Goal: Information Seeking & Learning: Understand process/instructions

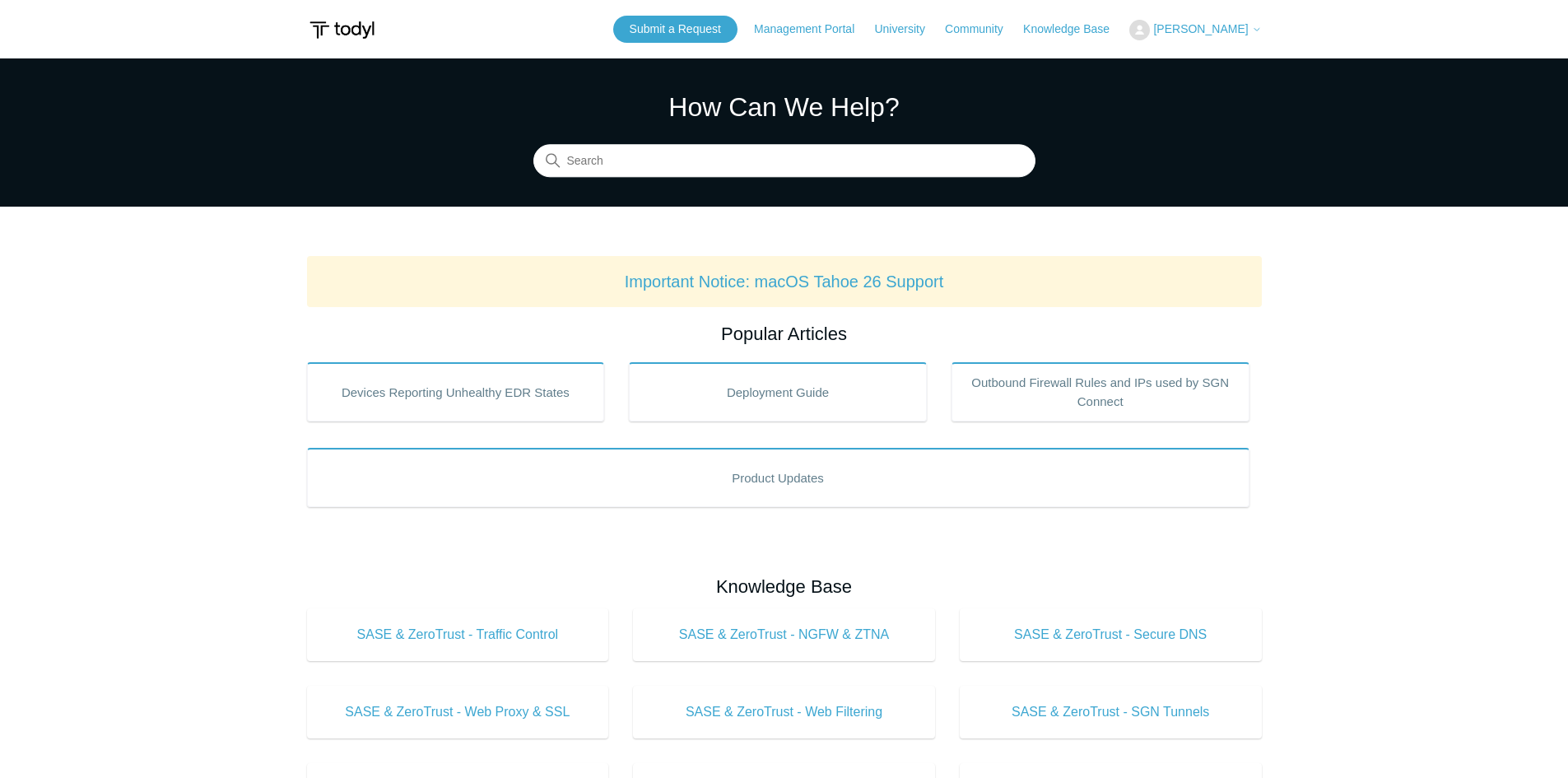
click at [1201, 36] on span "[PERSON_NAME]" at bounding box center [1206, 28] width 107 height 13
click at [608, 163] on input "Search" at bounding box center [784, 162] width 502 height 33
type input "mac"
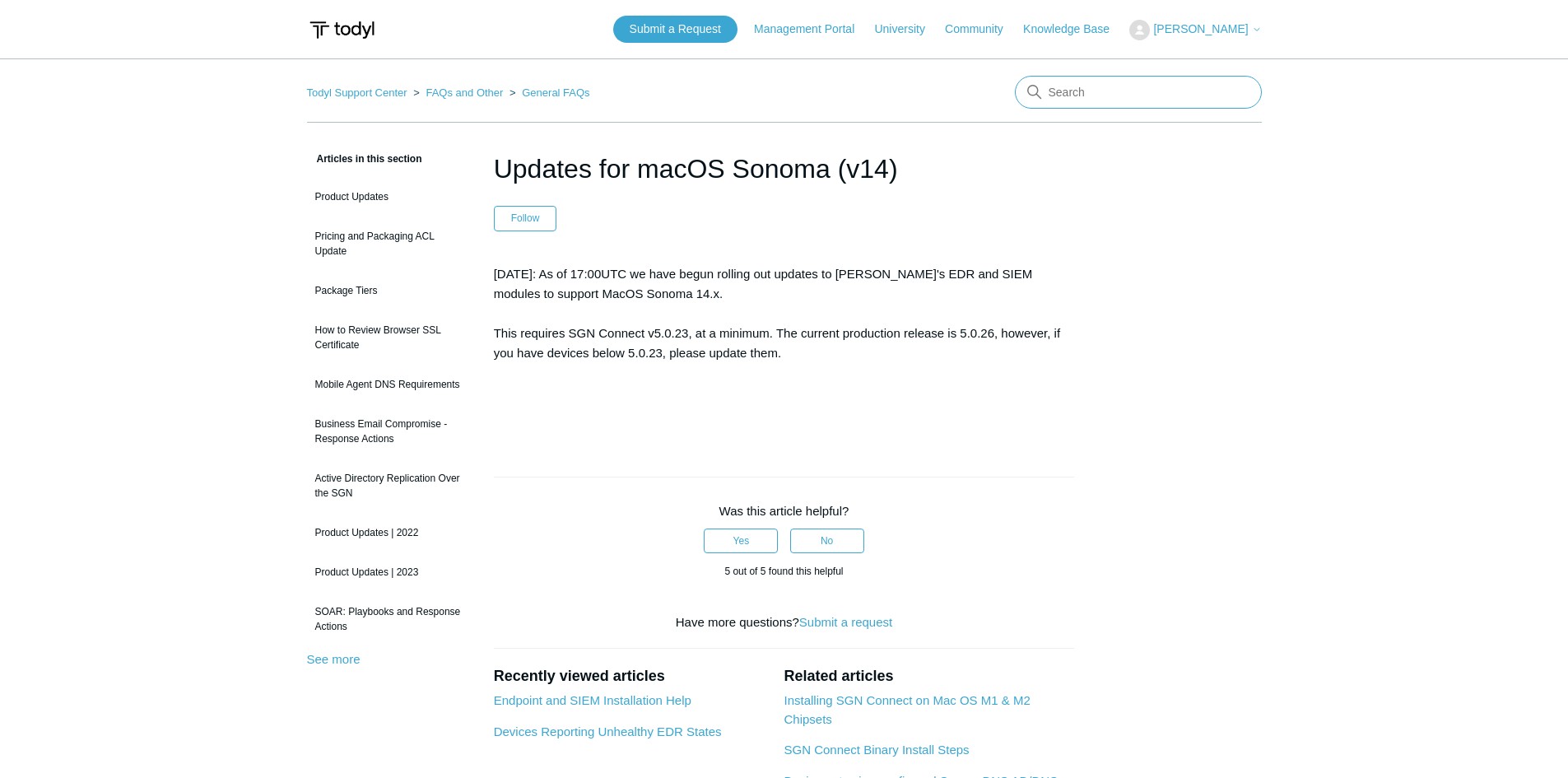
click at [1147, 96] on input "Search" at bounding box center [1138, 92] width 247 height 33
type input "macos"
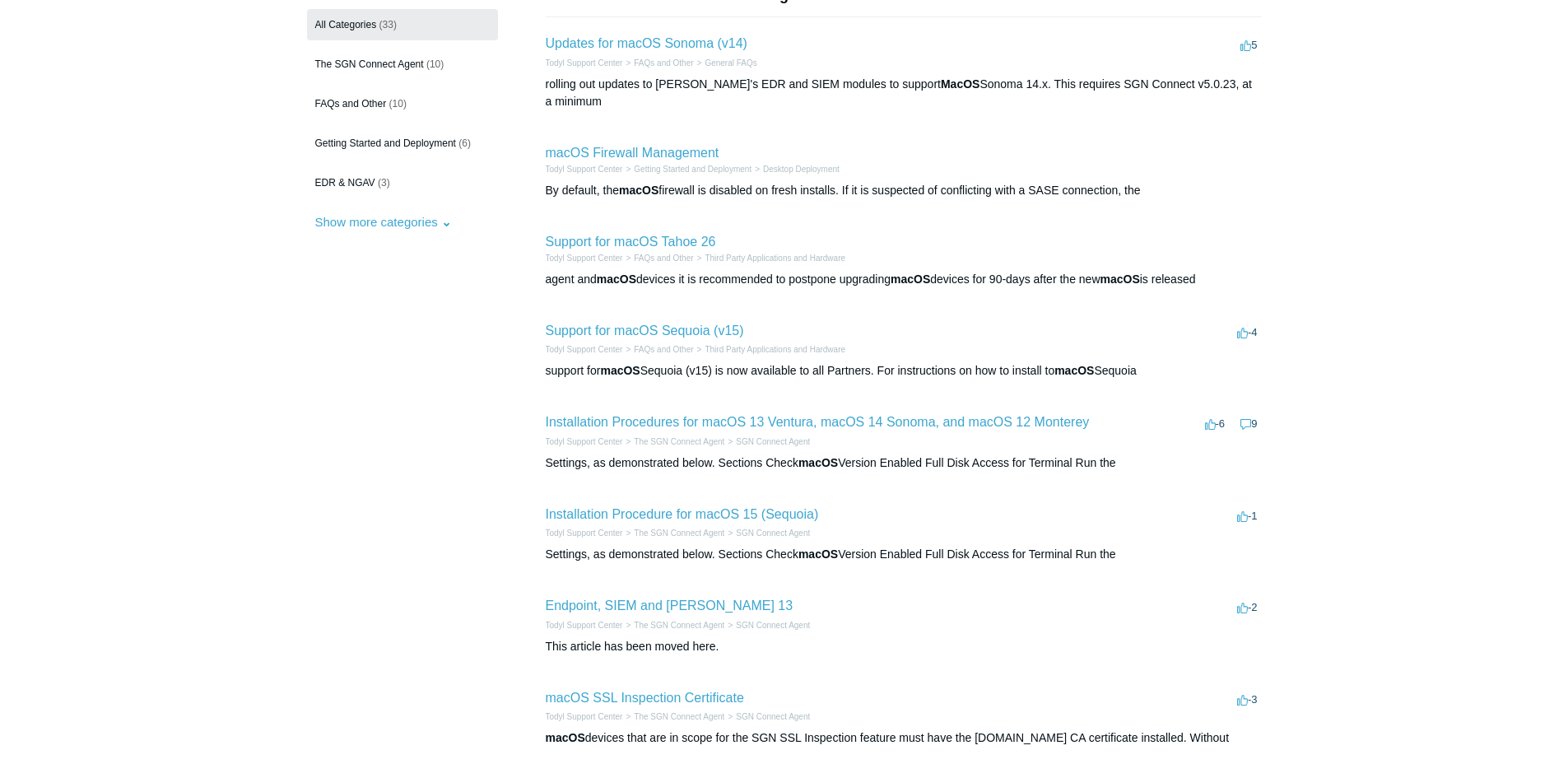
scroll to position [247, 0]
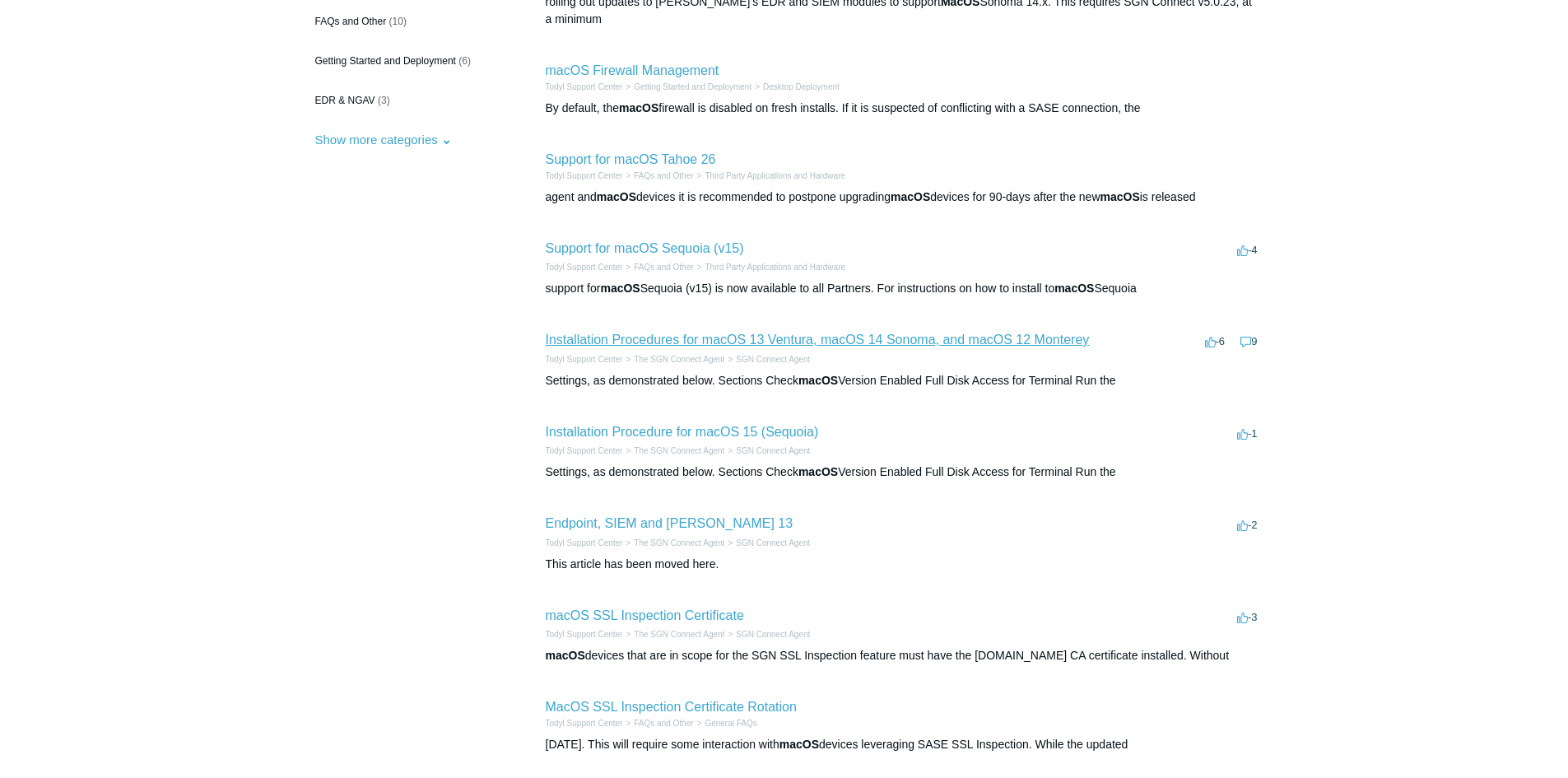
click at [614, 333] on link "Installation Procedures for macOS 13 Ventura, macOS 14 Sonoma, and macOS 12 Mon…" at bounding box center [818, 339] width 544 height 14
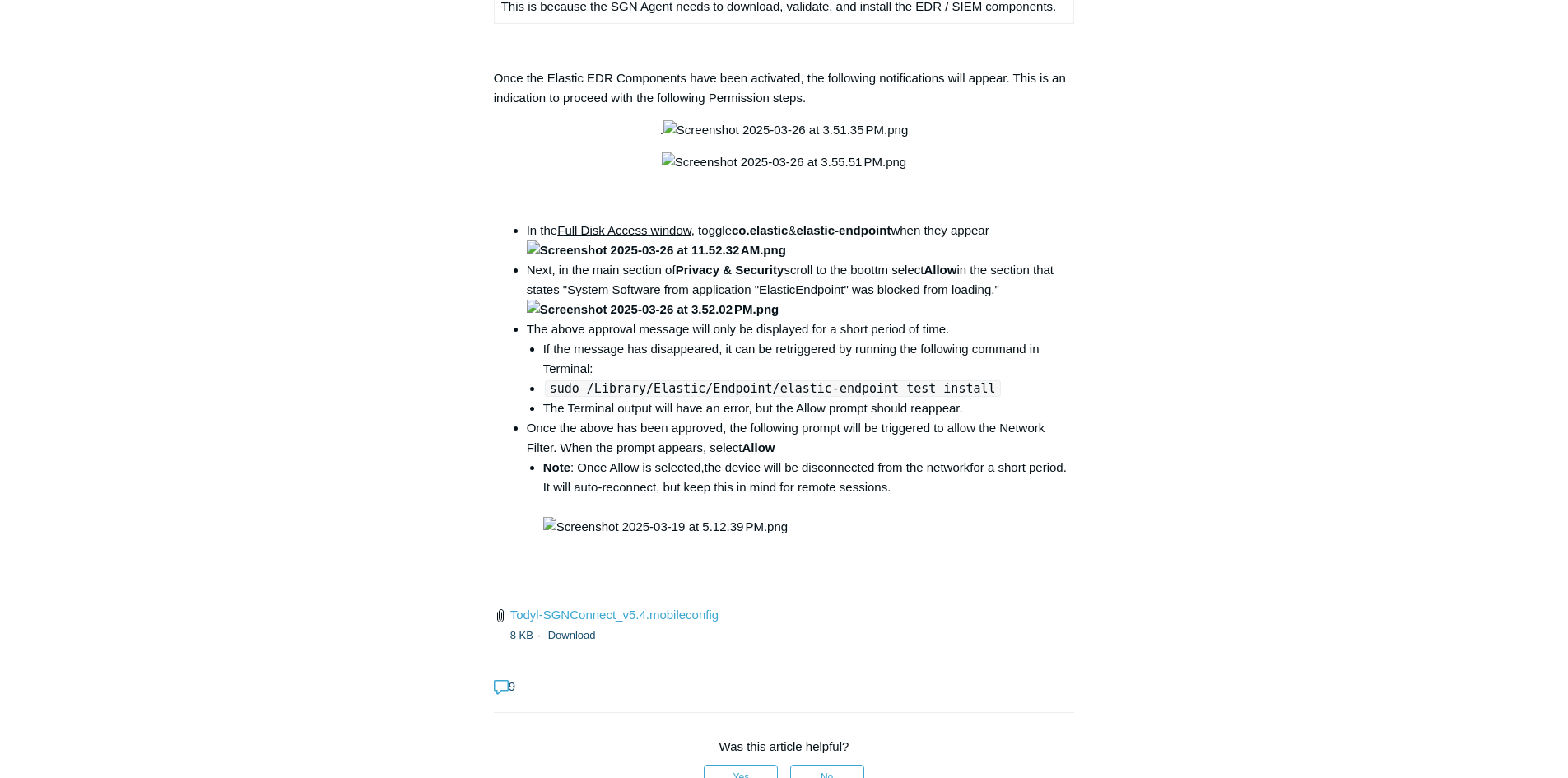
scroll to position [2305, 0]
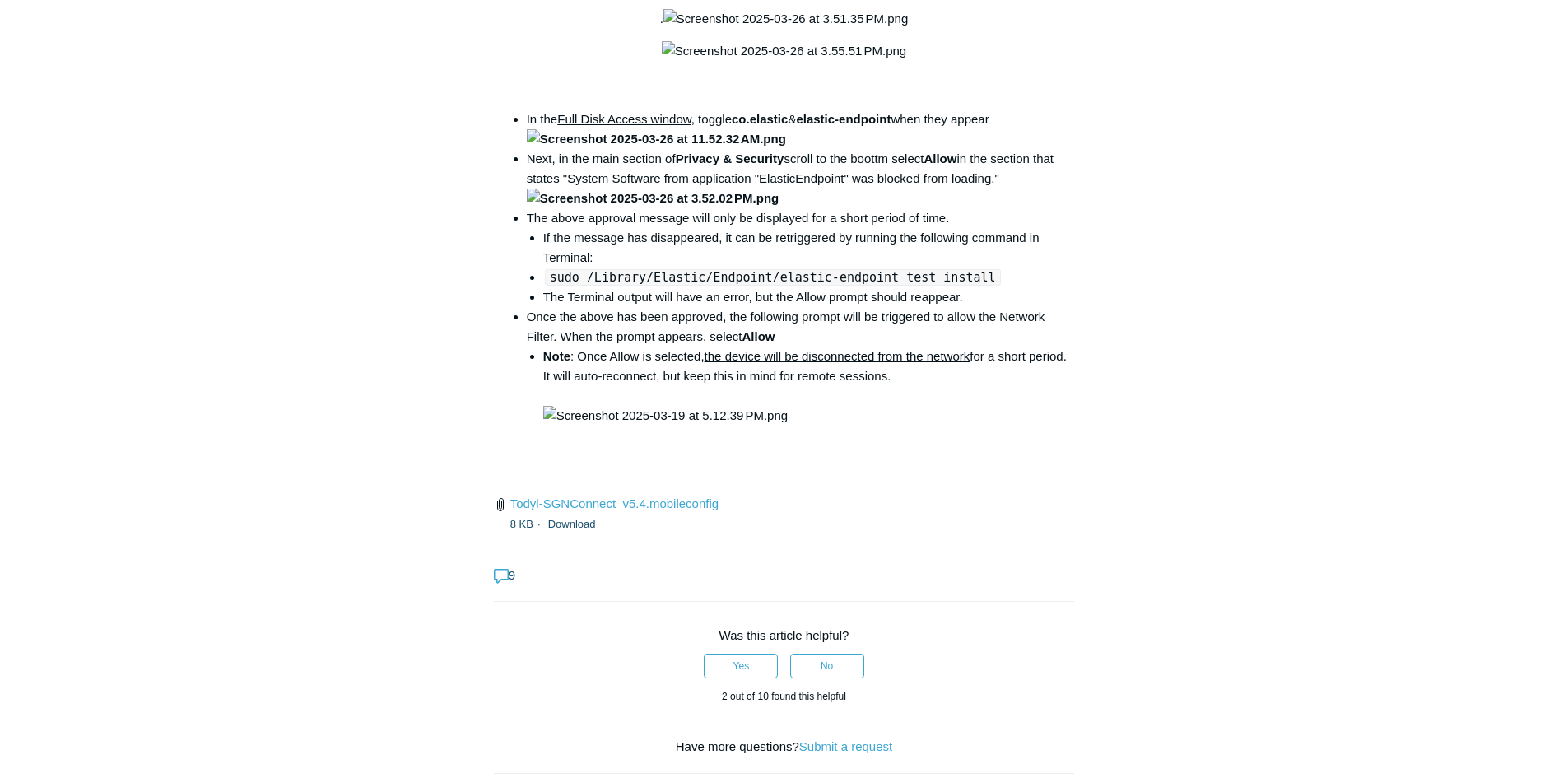
drag, startPoint x: 972, startPoint y: 438, endPoint x: 728, endPoint y: 441, distance: 244.0
copy code "open /Library/PrivilegedHelperTools/"
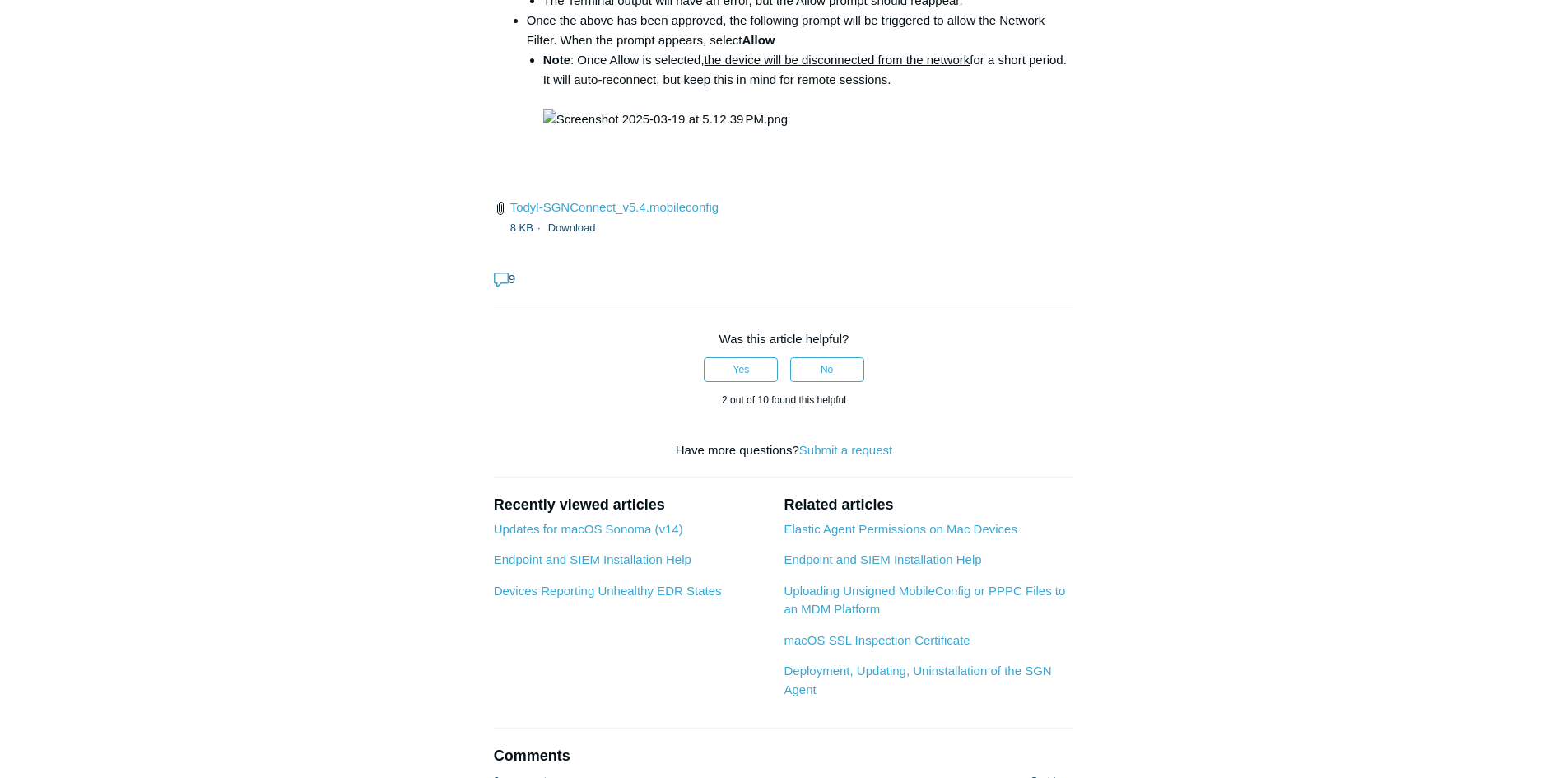
scroll to position [2716, 0]
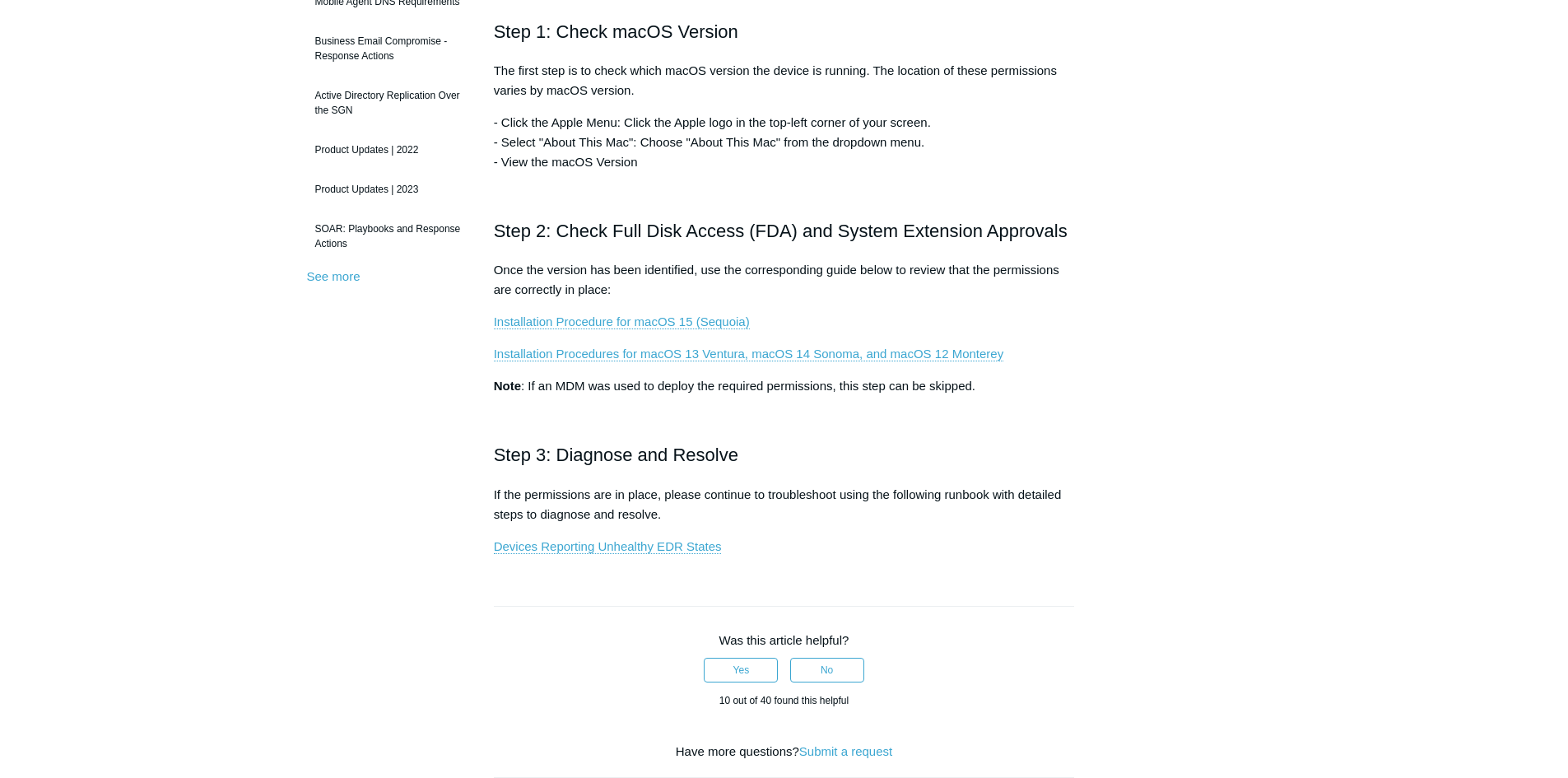
scroll to position [412, 0]
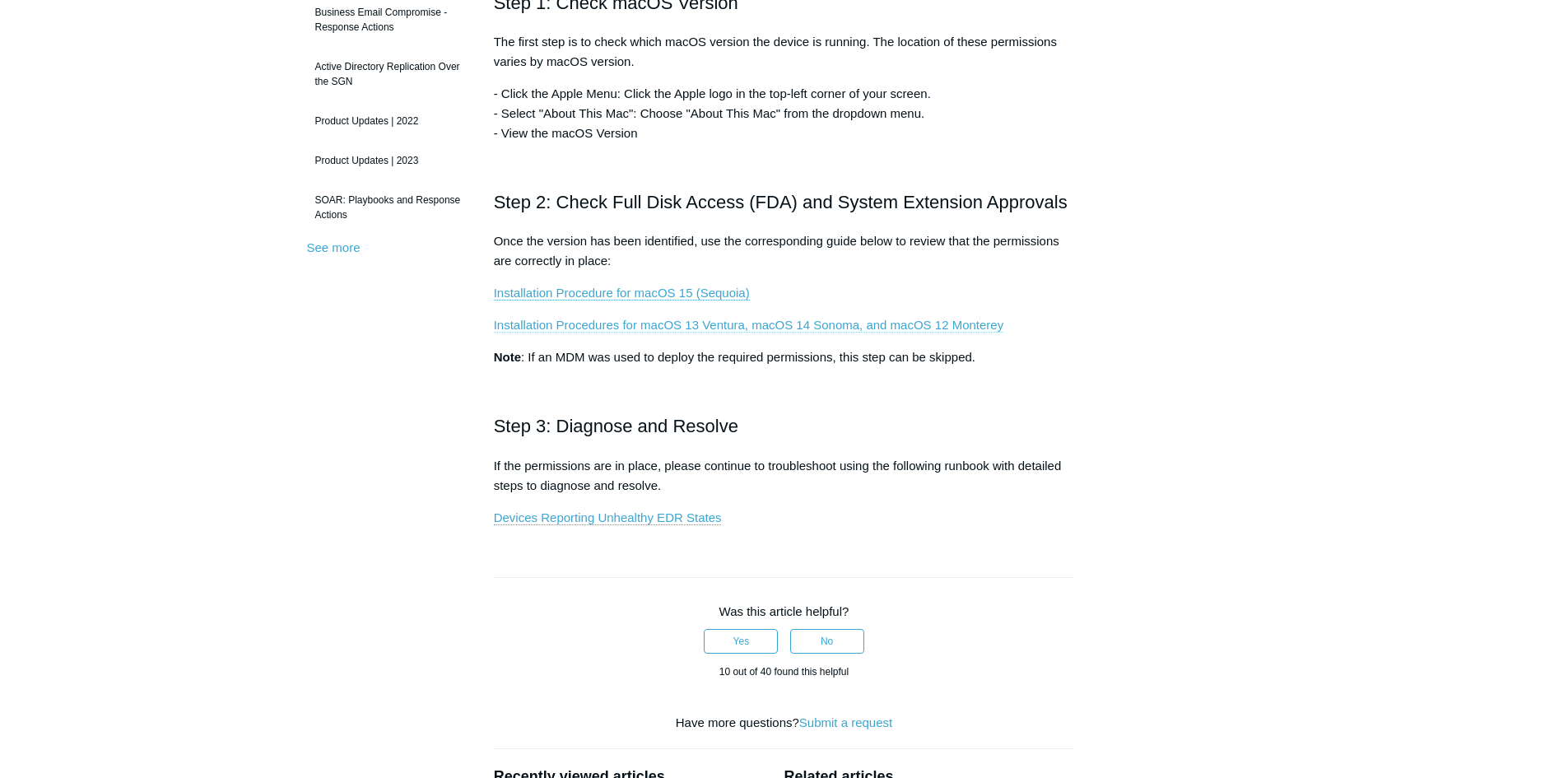
click at [670, 321] on link "Installation Procedures for macOS 13 Ventura, macOS 14 Sonoma, and macOS 12 Mon…" at bounding box center [749, 325] width 510 height 15
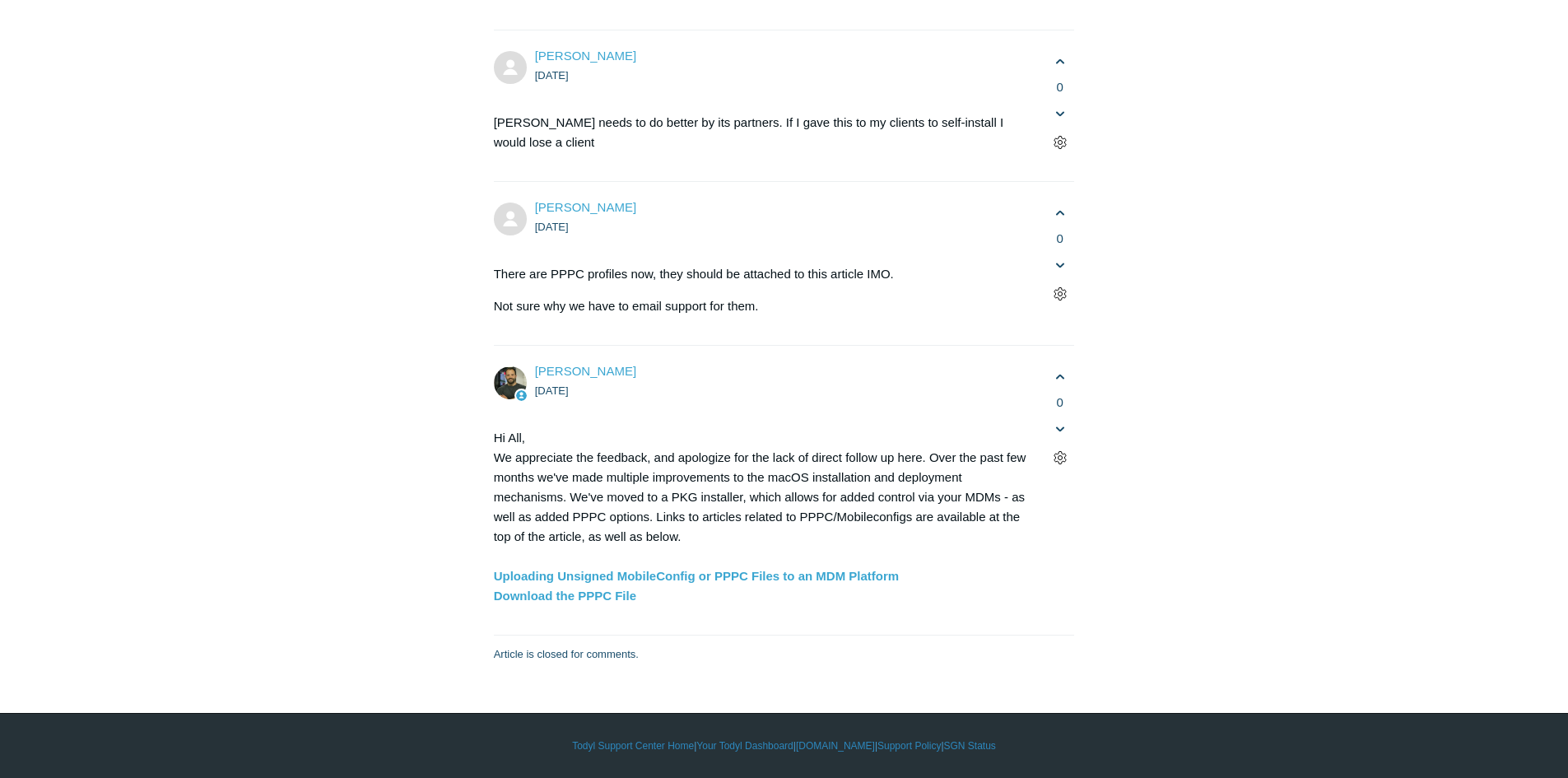
scroll to position [4774, 0]
drag, startPoint x: 550, startPoint y: 325, endPoint x: 971, endPoint y: 320, distance: 421.0
drag, startPoint x: 956, startPoint y: 320, endPoint x: 855, endPoint y: 318, distance: 101.0
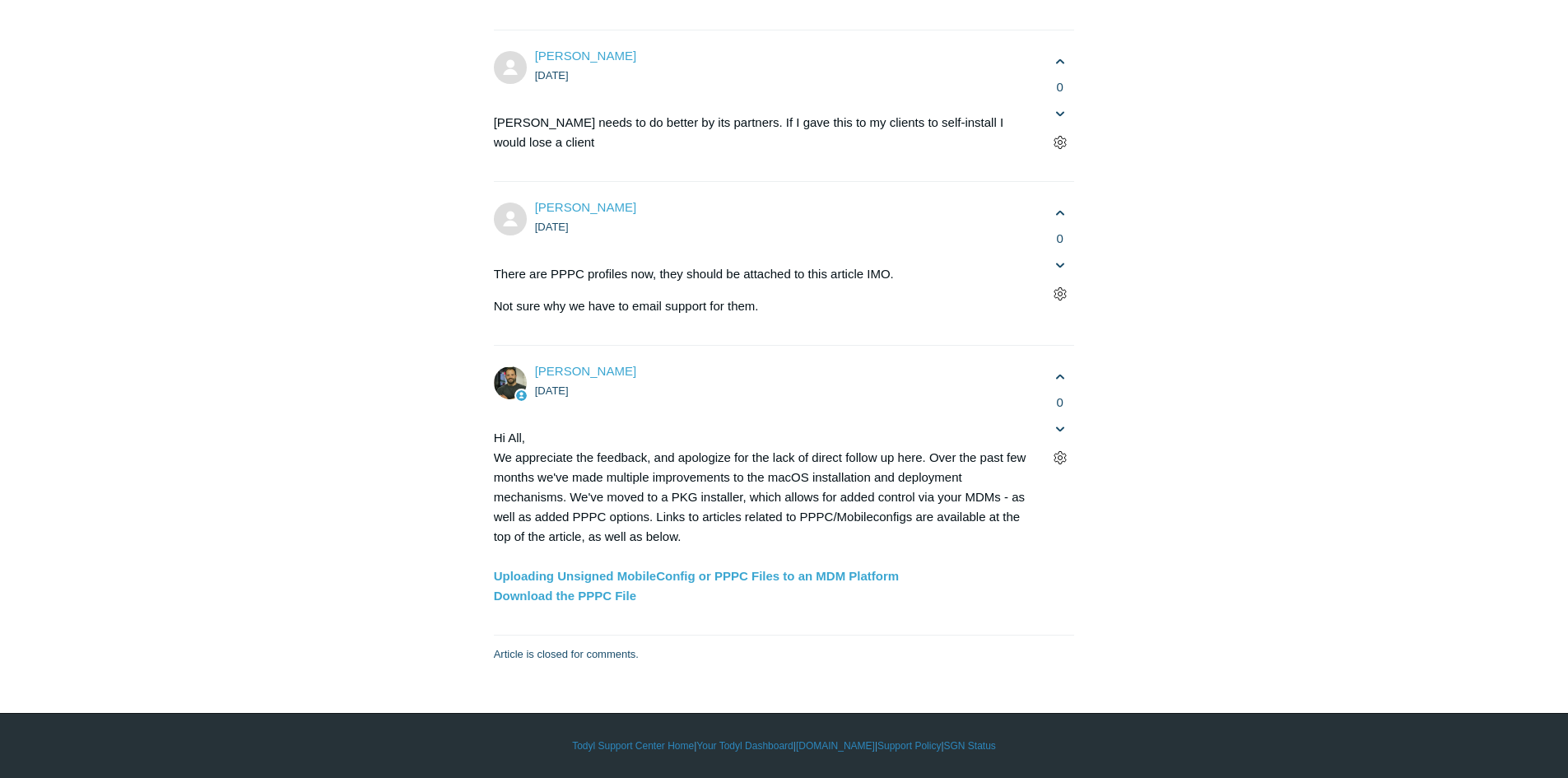
drag, startPoint x: 549, startPoint y: 321, endPoint x: 956, endPoint y: 311, distance: 407.1
copy code "sudo /Library/Elastic/Endpoint/elastic-endpoint test install"
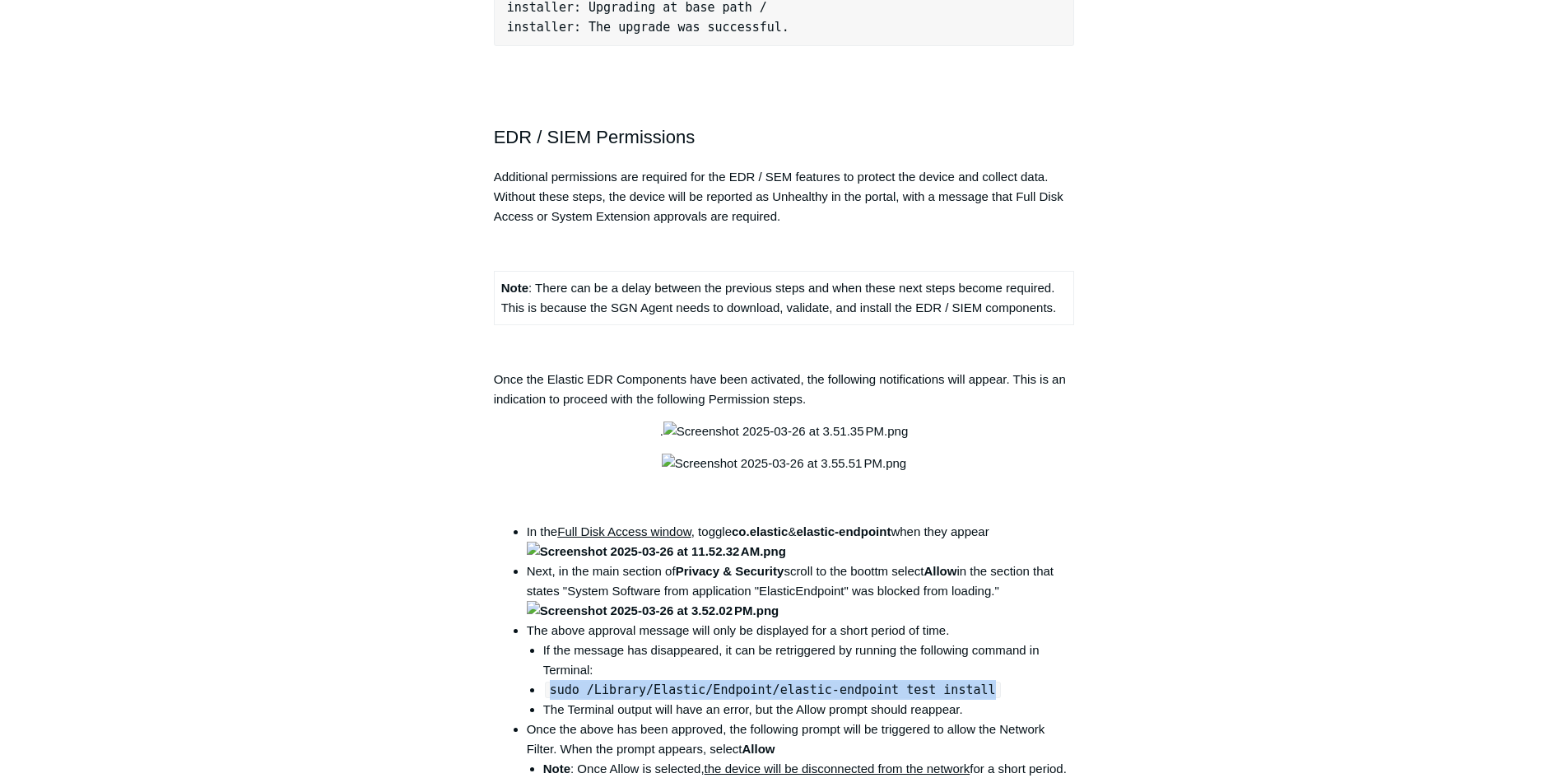
scroll to position [1893, 0]
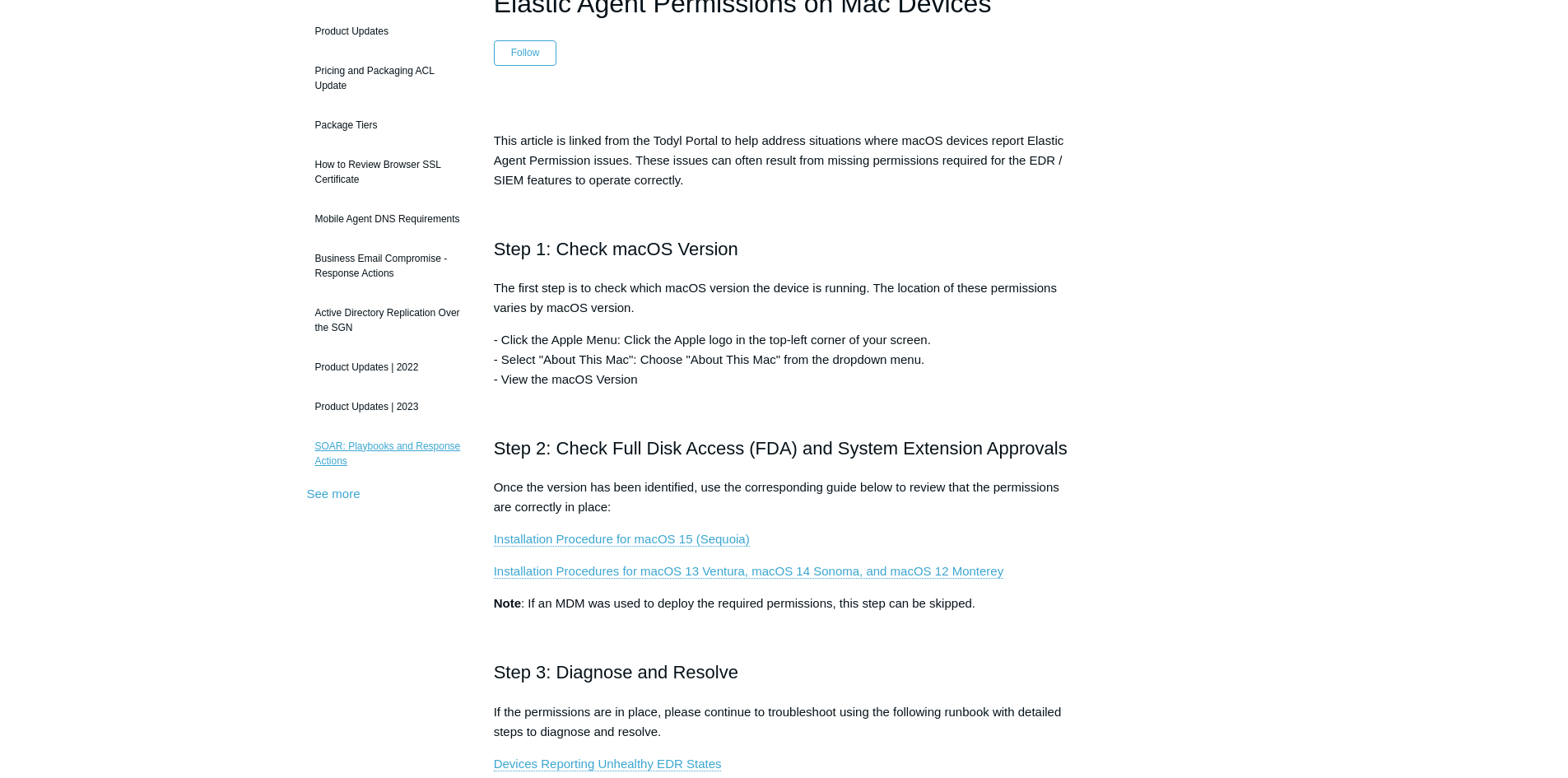
scroll to position [164, 0]
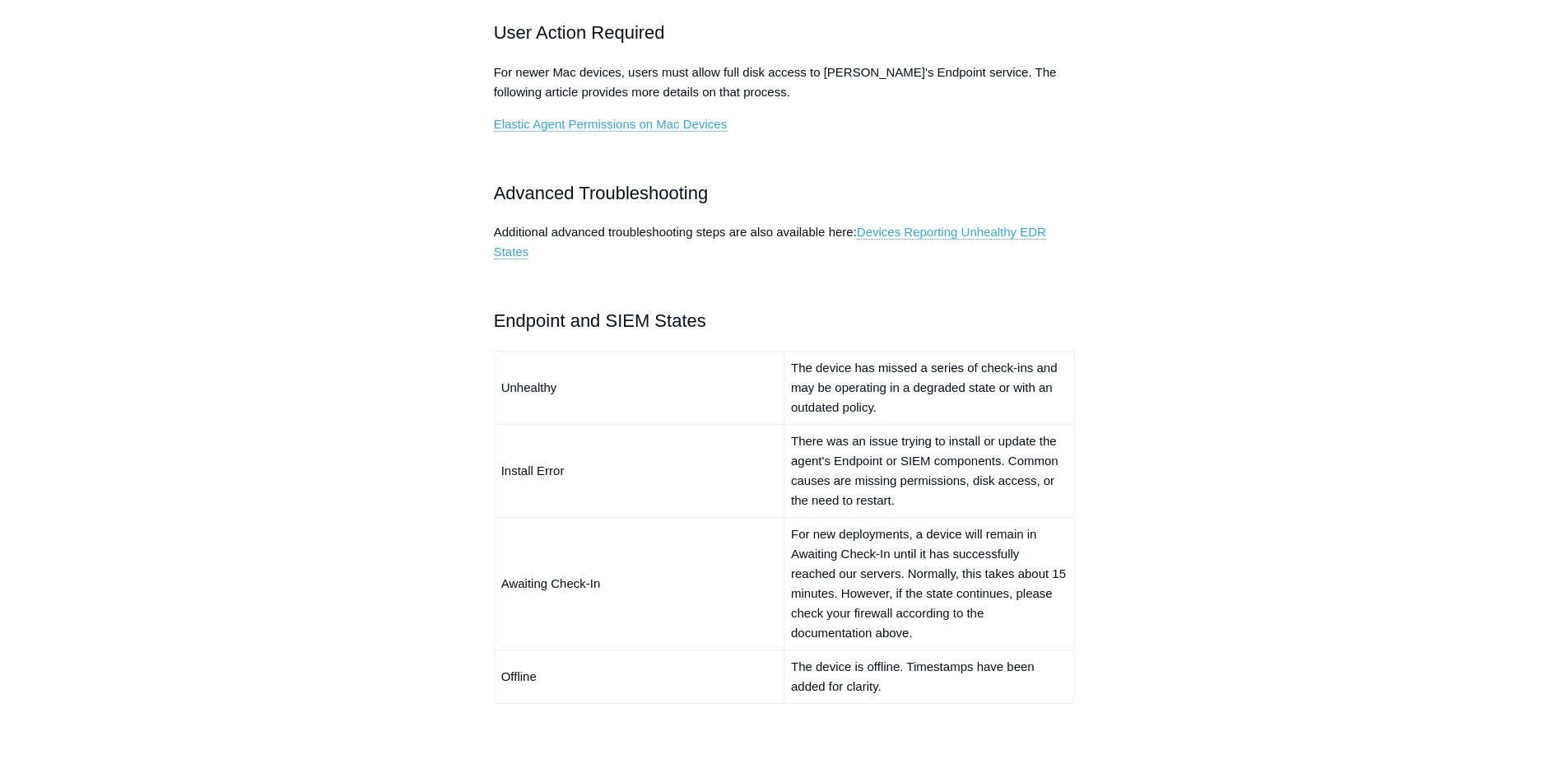
scroll to position [987, 0]
click at [898, 225] on p "Additional advanced troubleshooting steps are also available here: Devices Repo…" at bounding box center [784, 242] width 581 height 39
click at [867, 231] on link "Devices Reporting Unhealthy EDR States" at bounding box center [770, 243] width 552 height 35
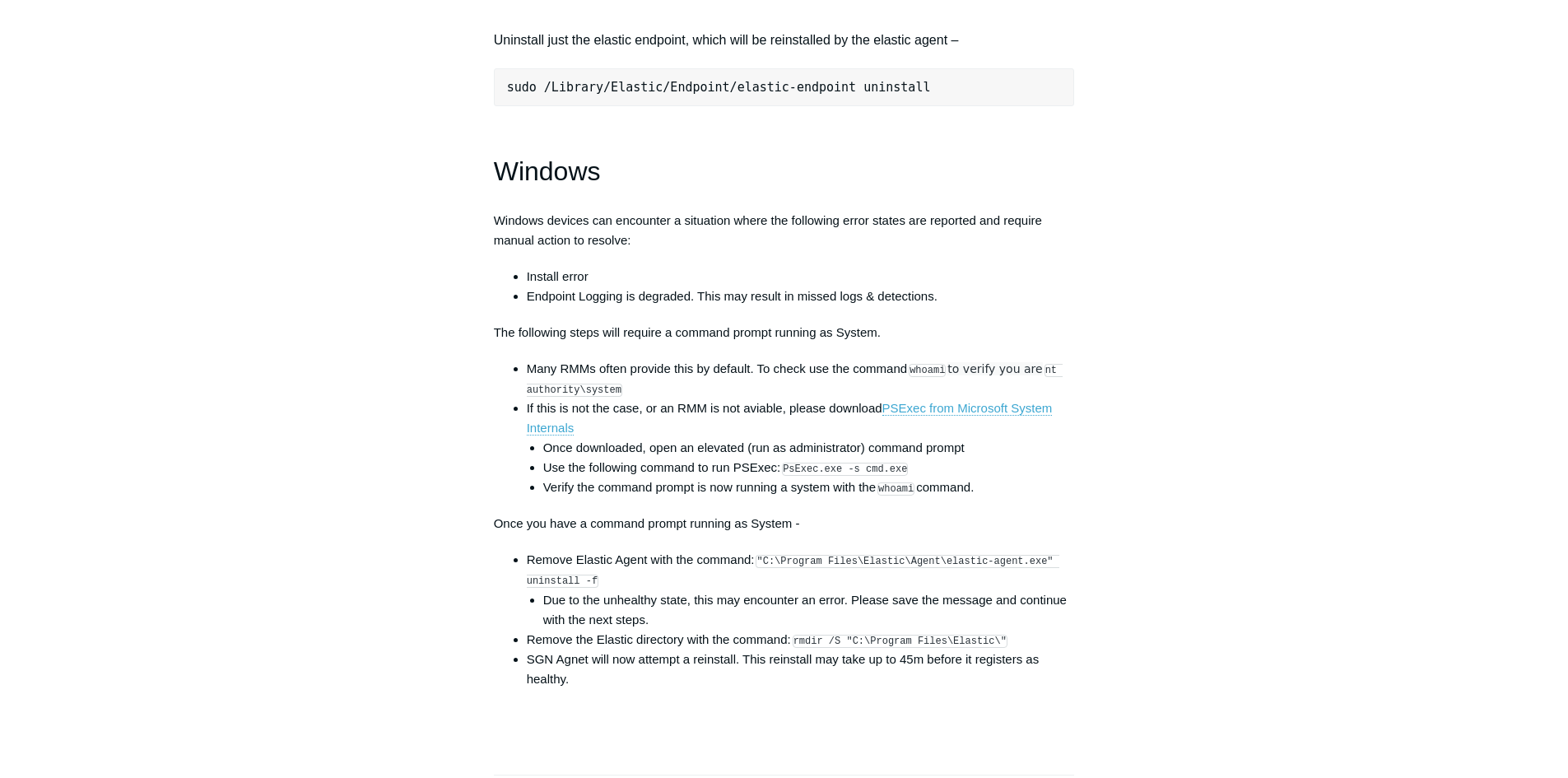
scroll to position [2305, 0]
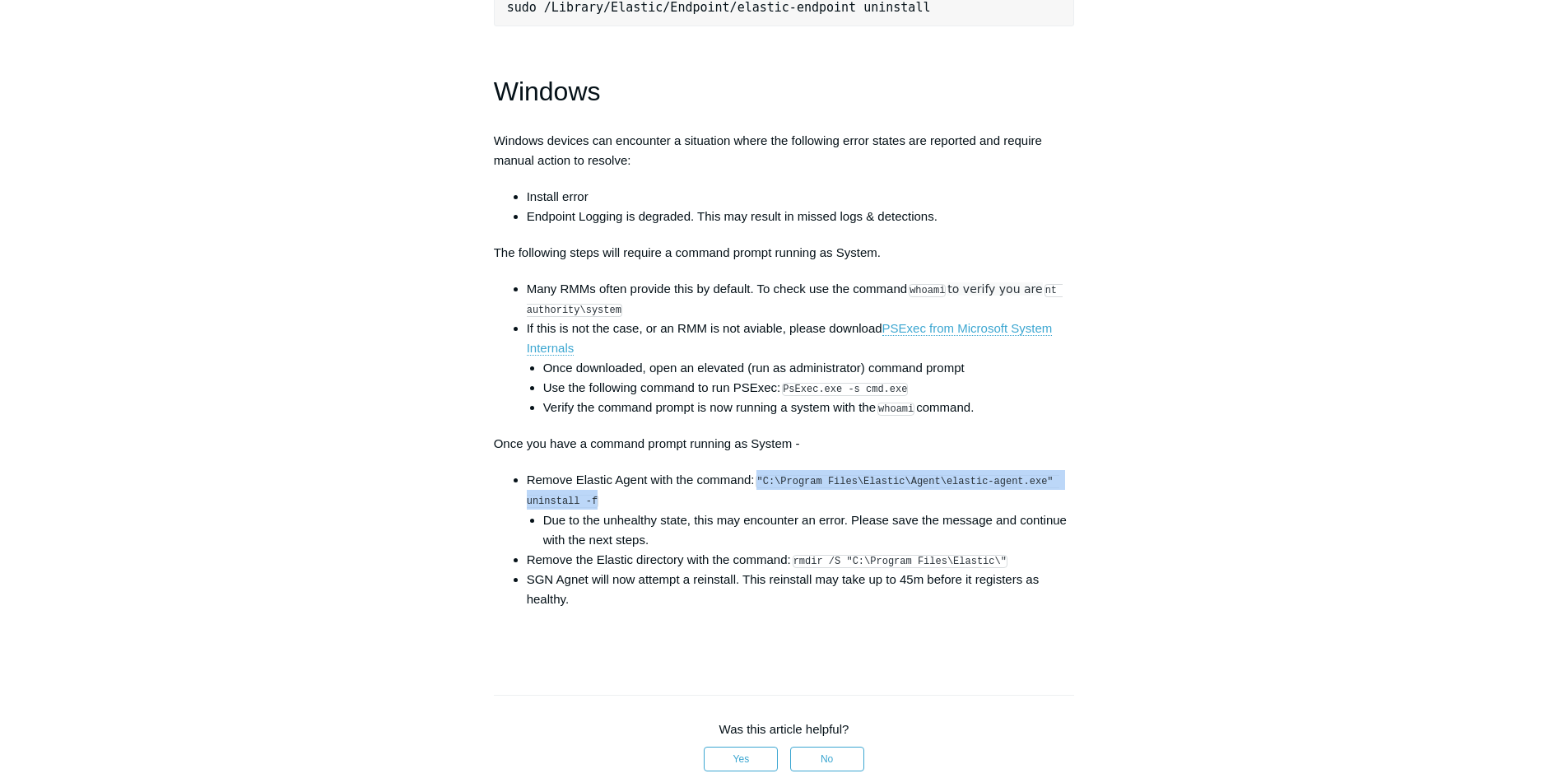
copy code ""C:\Program Files\Elastic\Agent\elastic-agent.exe" uninstall -f"
drag, startPoint x: 761, startPoint y: 496, endPoint x: 592, endPoint y: 516, distance: 170.2
click at [592, 516] on li "Remove Elastic Agent with the command: "C:\Program Files\Elastic\Agent\elastic-…" at bounding box center [800, 510] width 548 height 79
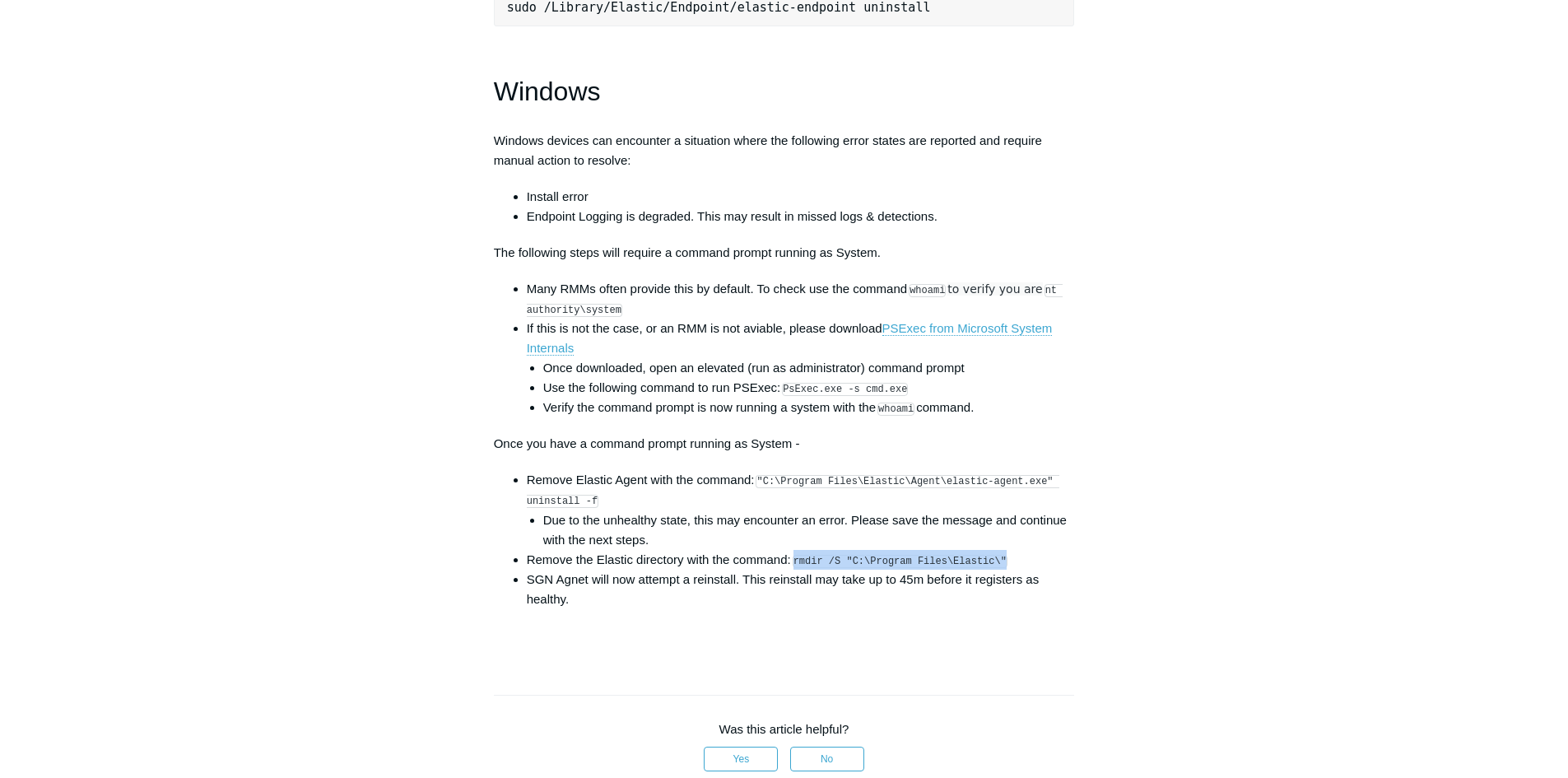
copy code "rmdir /S "C:\Program Files\Elastic\""
drag, startPoint x: 990, startPoint y: 573, endPoint x: 110, endPoint y: 560, distance: 880.1
click at [797, 566] on li "Remove the Elastic directory with the command: rmdir /S "C:\Program Files\Elast…" at bounding box center [800, 560] width 548 height 20
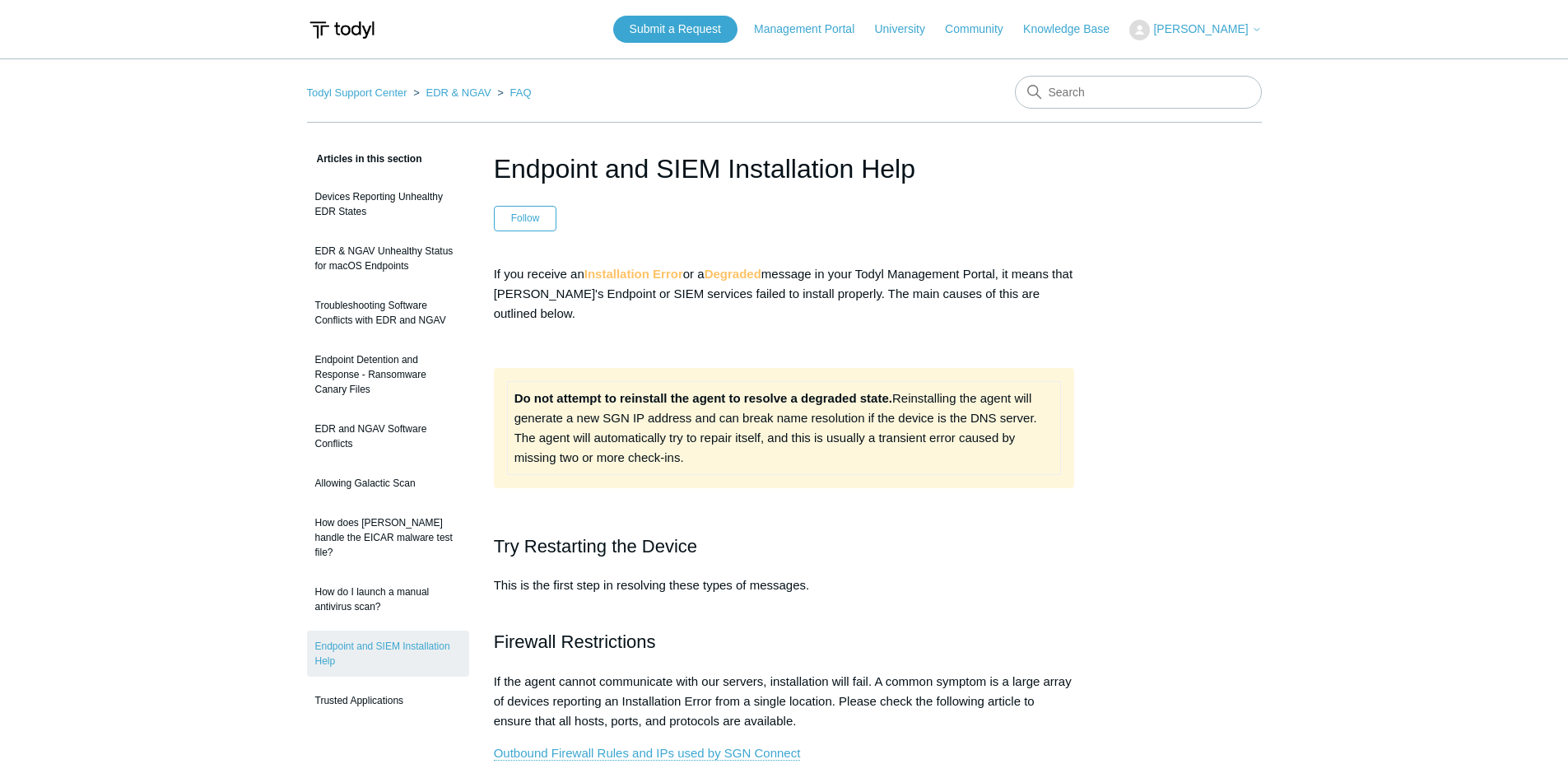
scroll to position [987, 0]
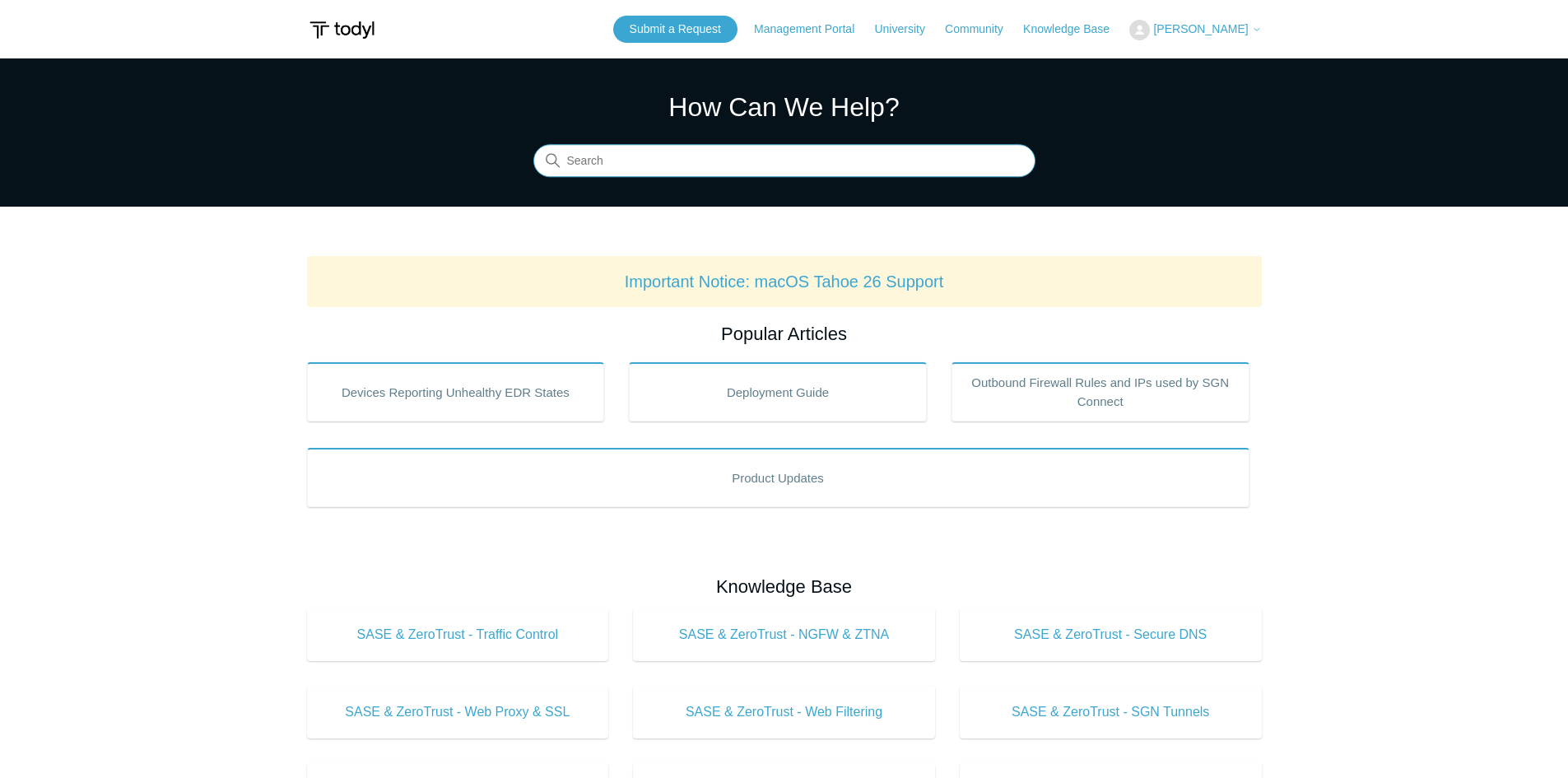
click at [645, 172] on input "Search" at bounding box center [784, 162] width 502 height 33
type input "tesla"
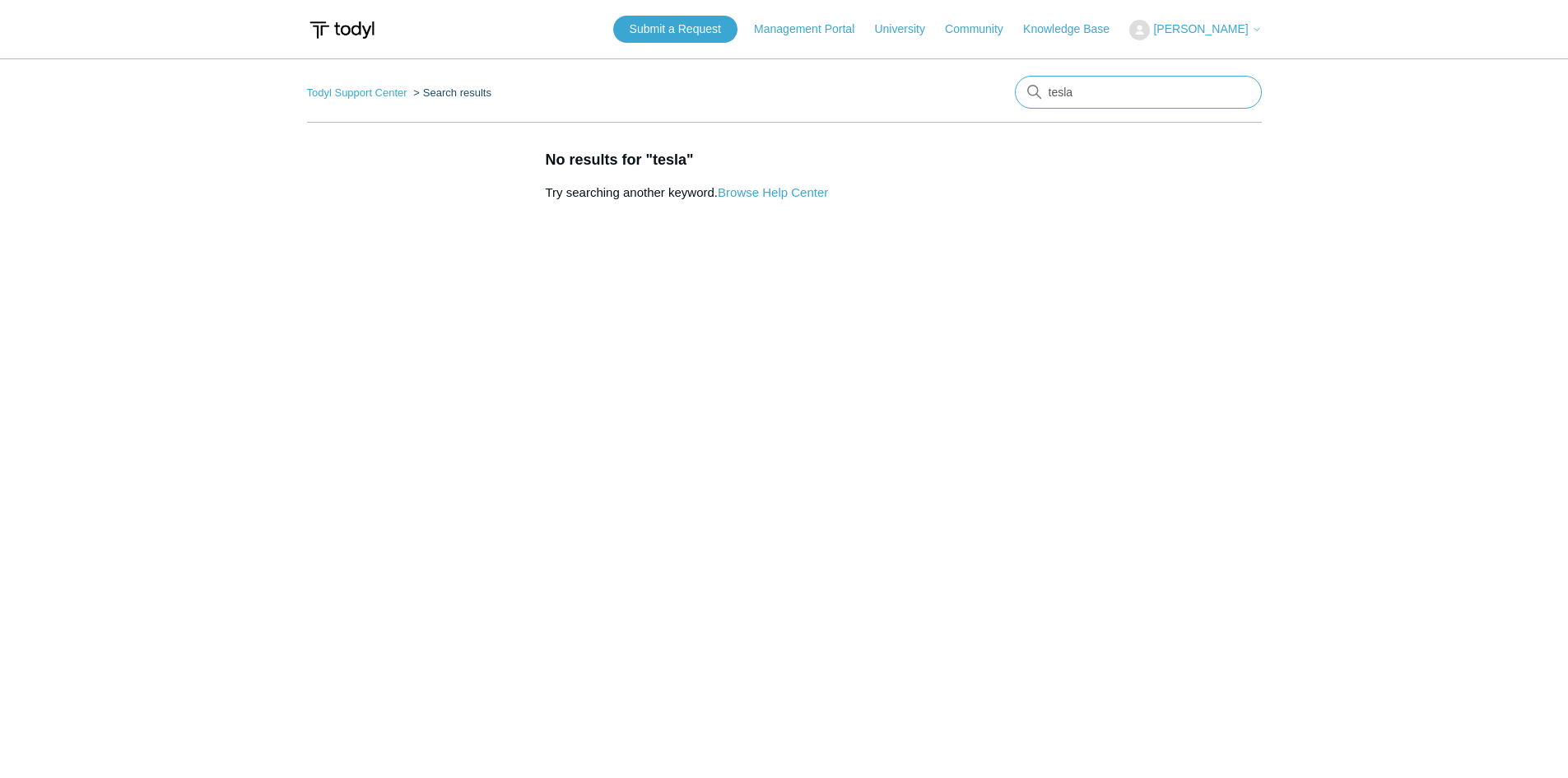
drag, startPoint x: 1089, startPoint y: 81, endPoint x: 953, endPoint y: 81, distance: 136.0
click at [953, 81] on nav "Todyl Support Center Search results tesla" at bounding box center [784, 98] width 954 height 47
click at [778, 191] on link "Browse Help Center" at bounding box center [773, 192] width 110 height 14
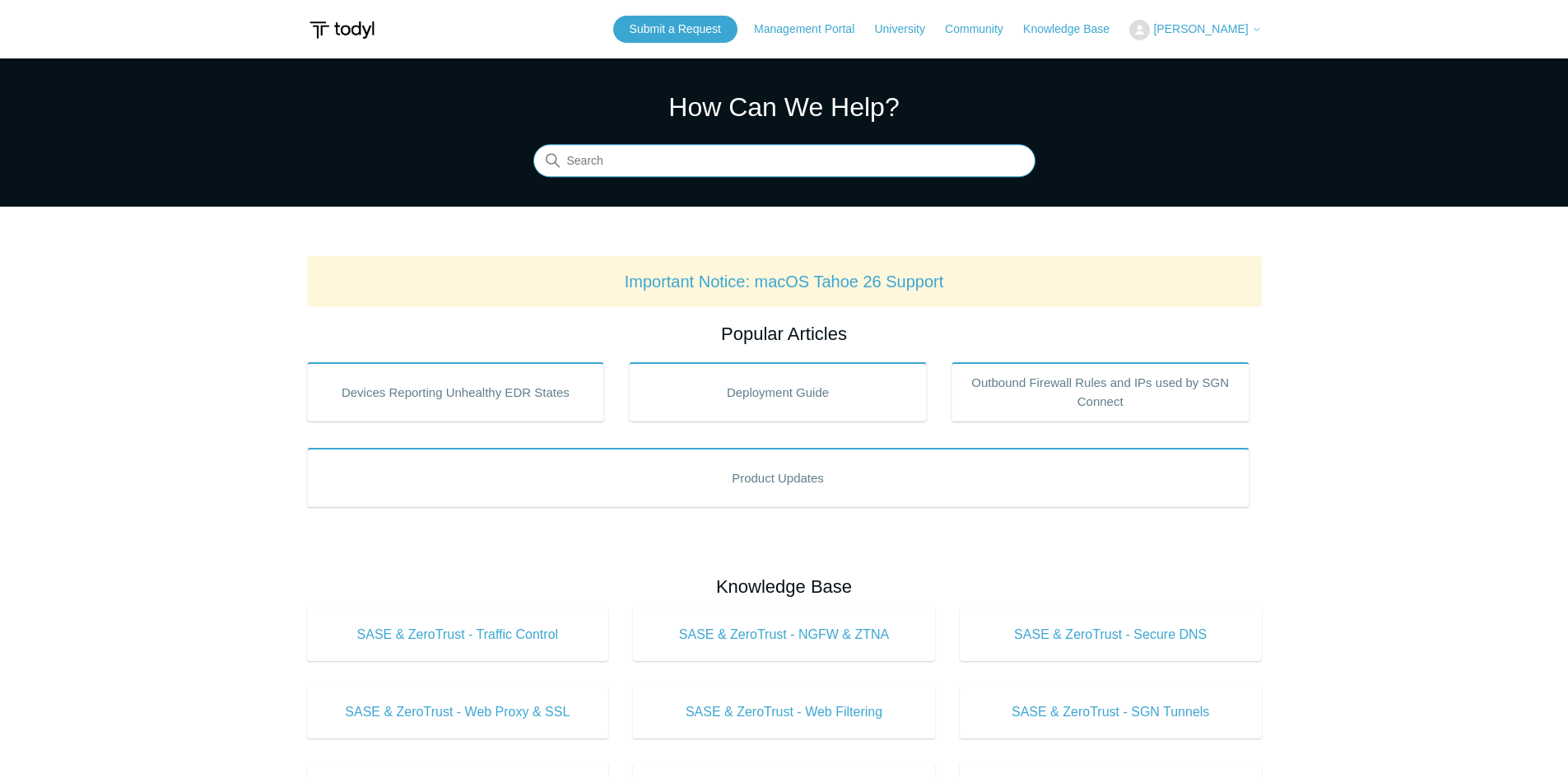
click at [703, 166] on input "Search" at bounding box center [784, 162] width 502 height 33
type input "tesla"
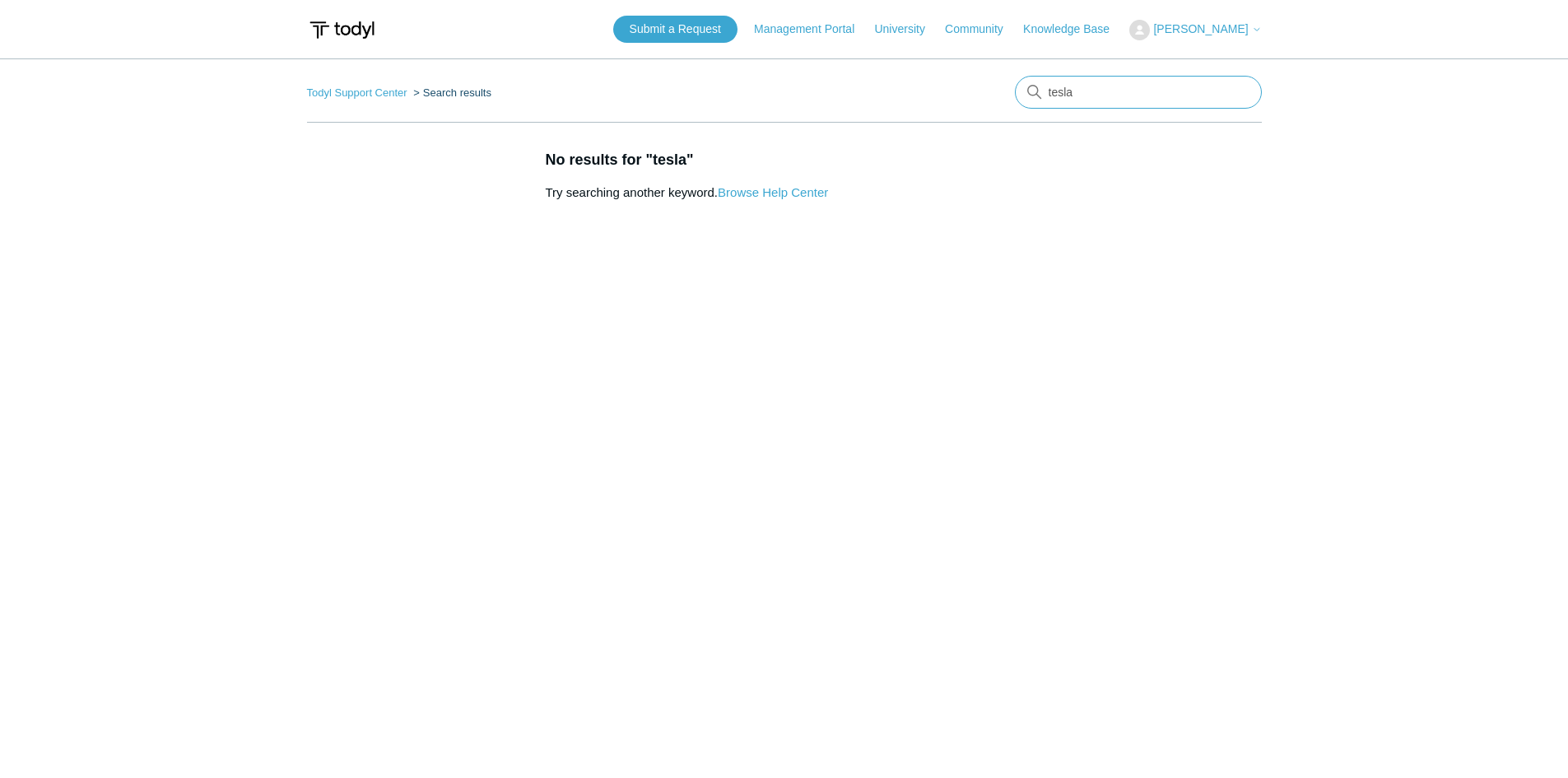
drag, startPoint x: 1089, startPoint y: 97, endPoint x: 799, endPoint y: 97, distance: 290.0
click at [816, 97] on nav "Todyl Support Center Search results tesla" at bounding box center [784, 98] width 954 height 47
type input "find websites ip's for routing p"
click at [970, 36] on link "Community" at bounding box center [983, 28] width 75 height 17
